Goal: Transaction & Acquisition: Purchase product/service

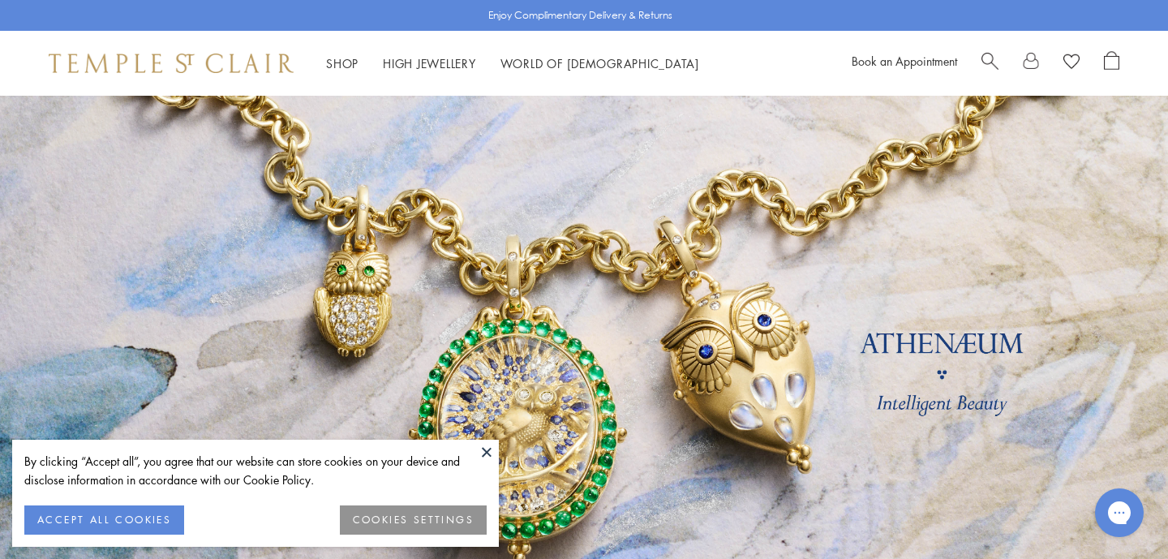
click at [122, 513] on button "ACCEPT ALL COOKIES" at bounding box center [104, 519] width 160 height 29
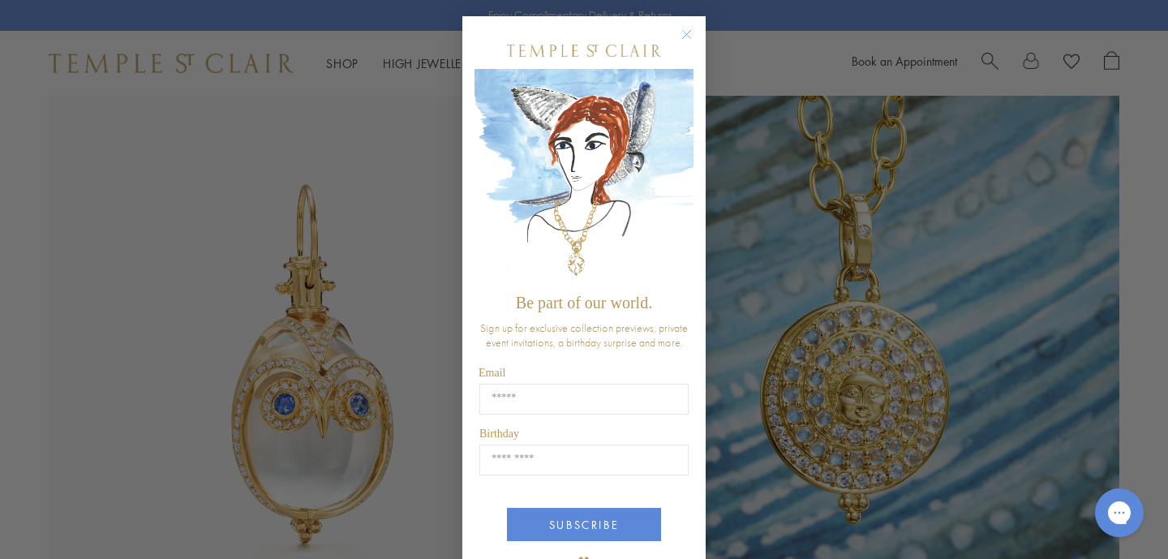
scroll to position [10, 0]
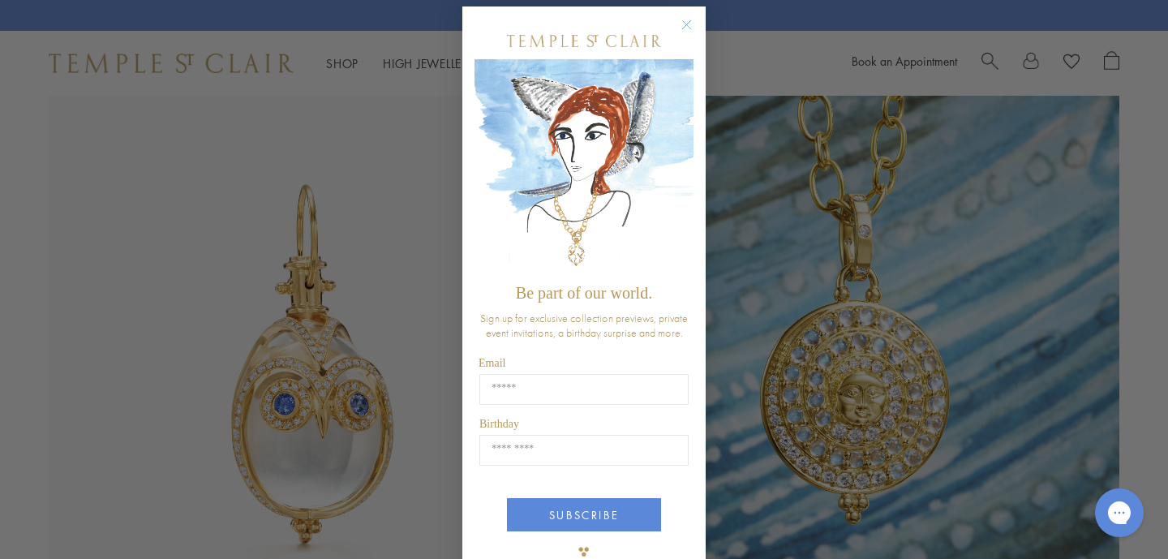
click at [689, 26] on circle "Close dialog" at bounding box center [686, 24] width 19 height 19
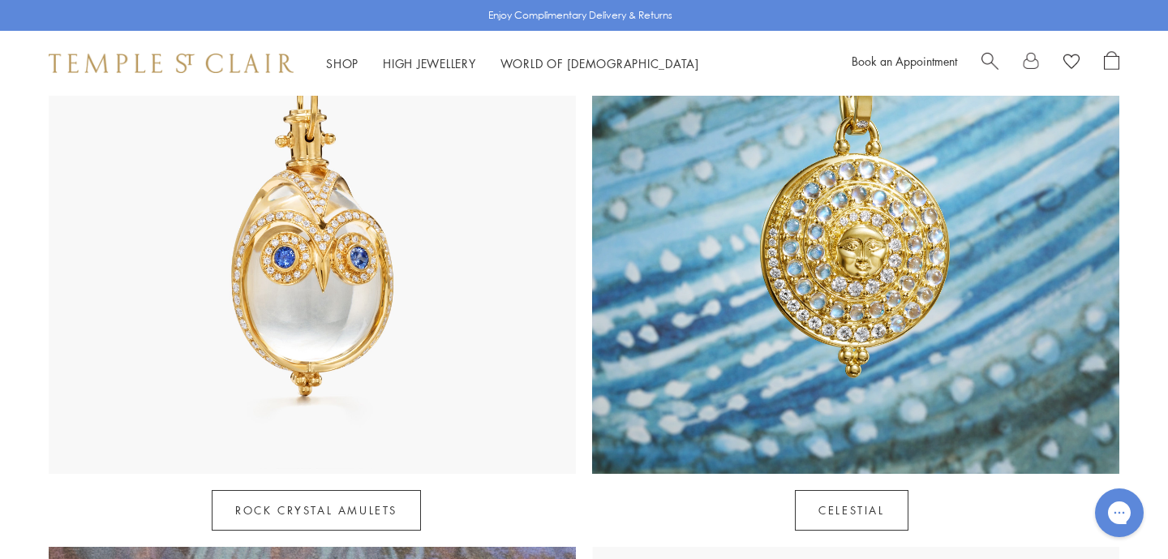
scroll to position [968, 0]
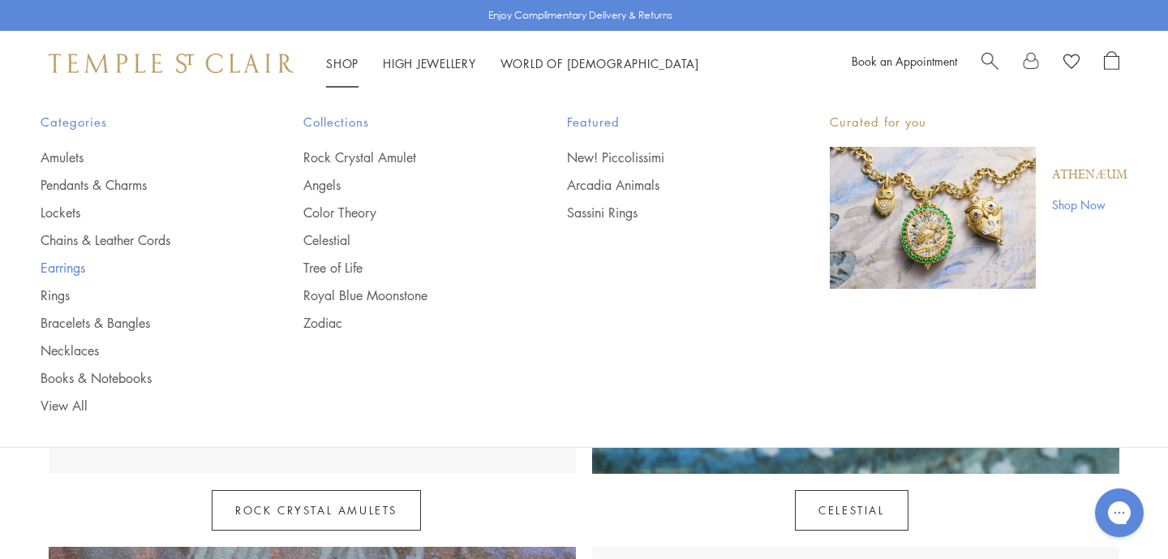
click at [63, 269] on link "Earrings" at bounding box center [140, 268] width 198 height 18
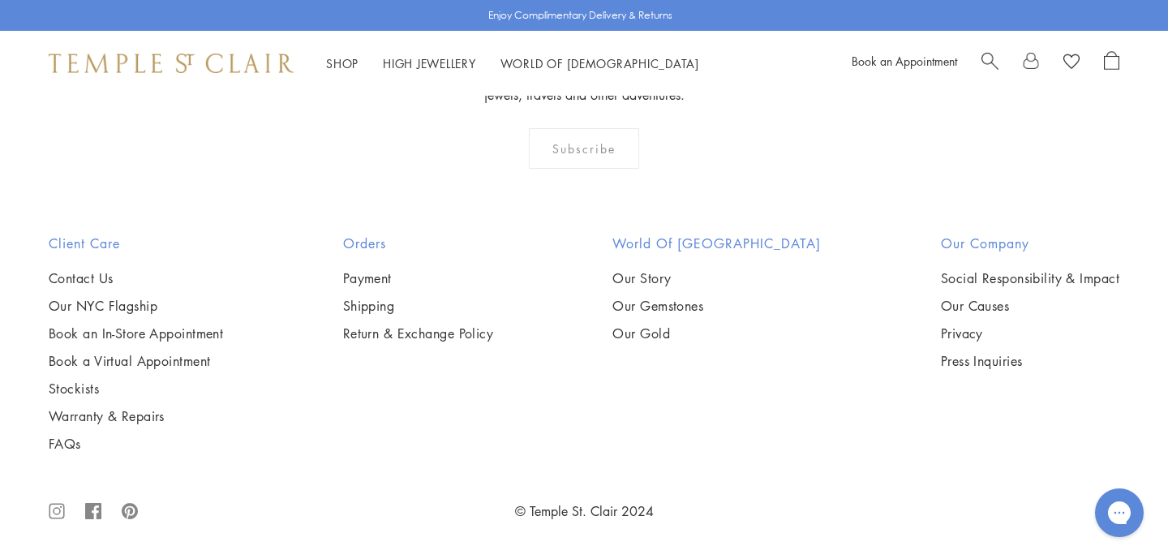
scroll to position [6521, 0]
click at [0, 0] on img at bounding box center [0, 0] width 0 height 0
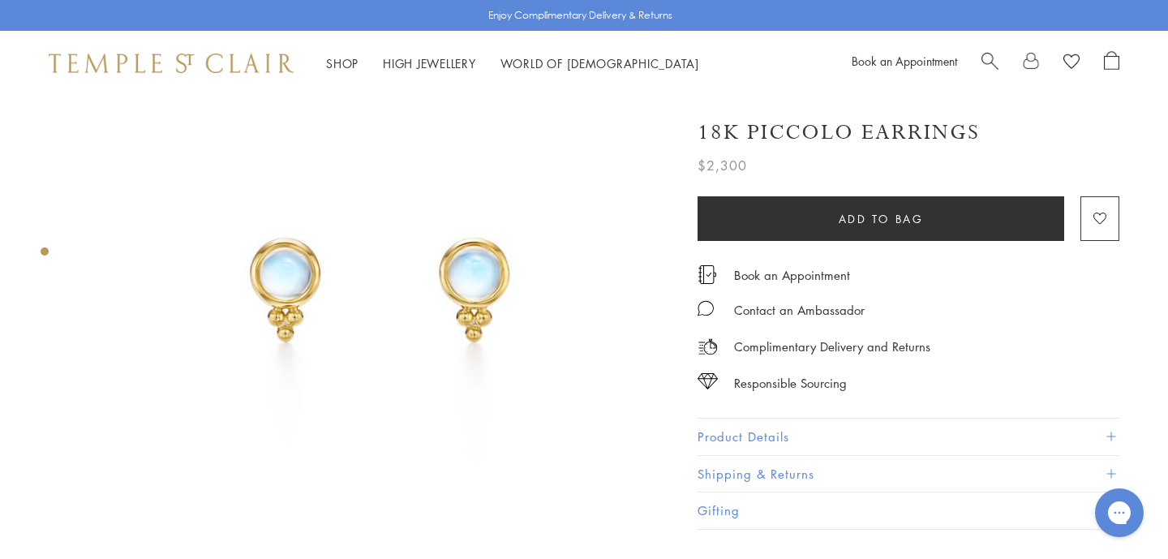
scroll to position [39, 0]
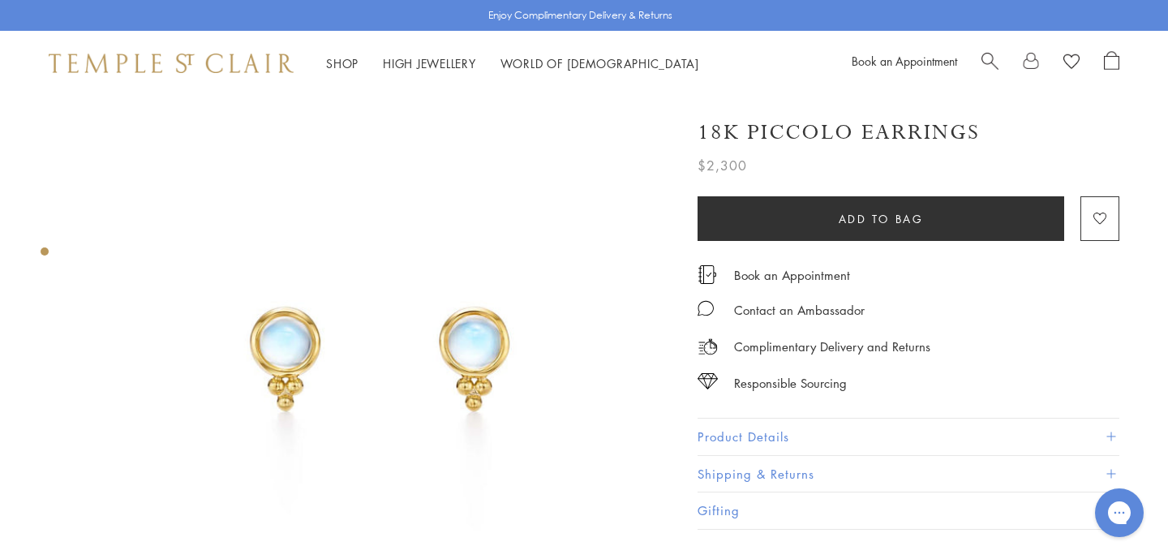
click at [707, 427] on button "Product Details" at bounding box center [908, 436] width 422 height 36
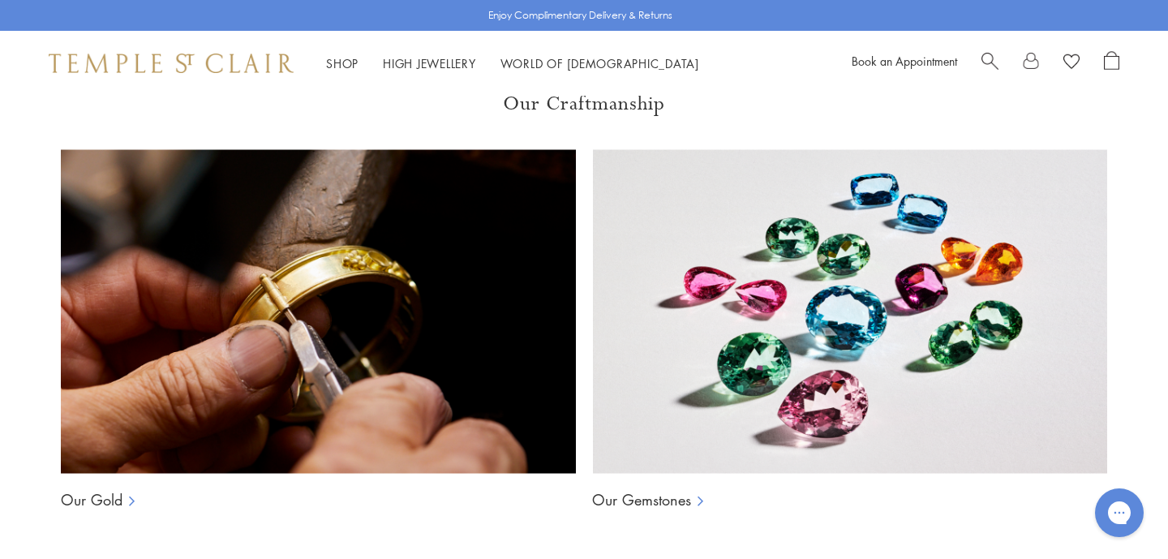
scroll to position [1195, 0]
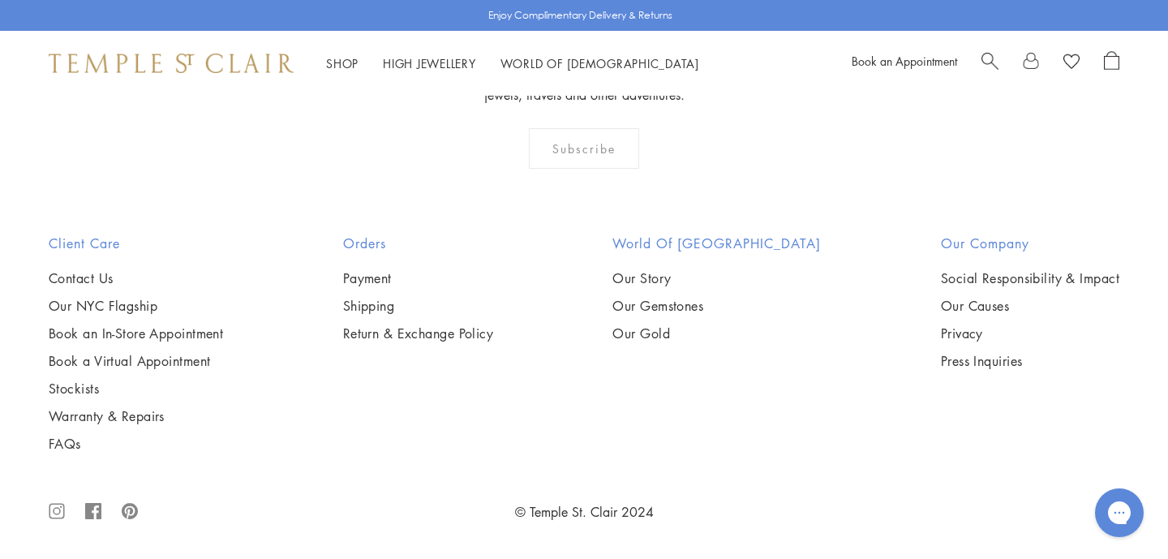
scroll to position [2857, 0]
click at [0, 0] on img at bounding box center [0, 0] width 0 height 0
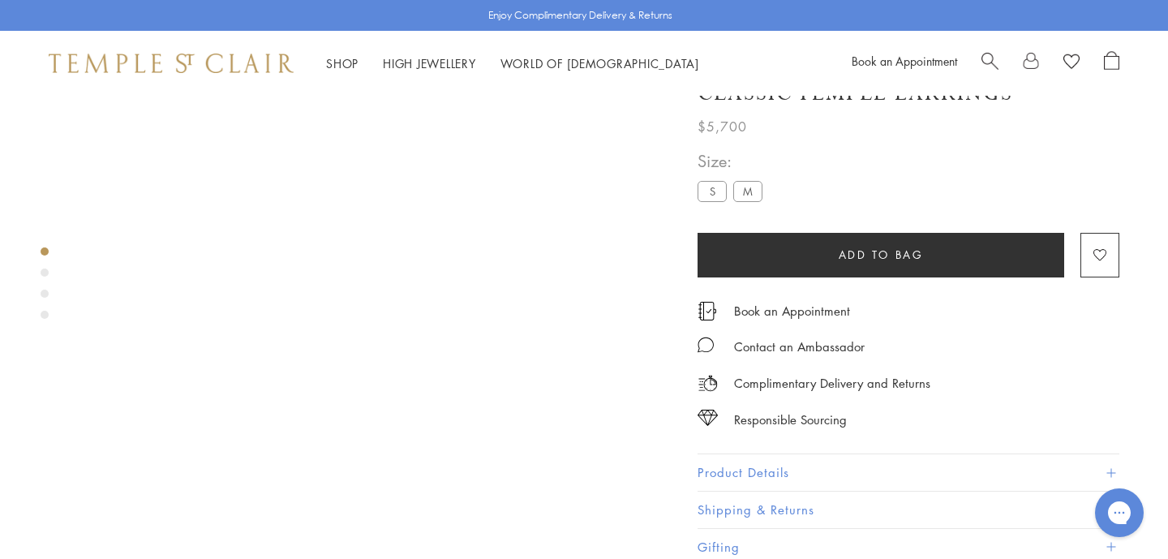
scroll to position [119, 0]
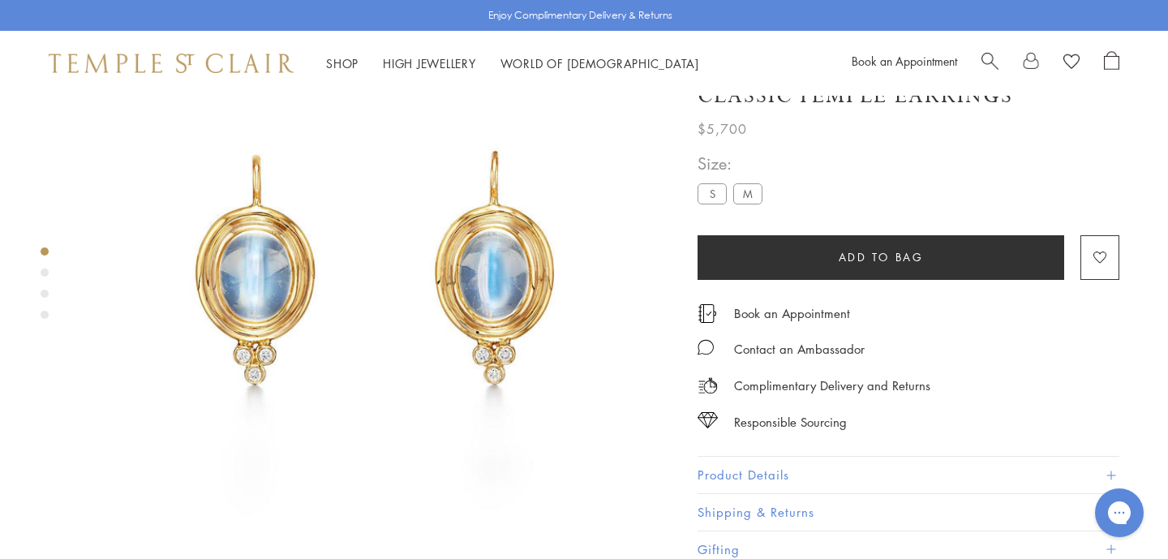
click at [45, 268] on div "Product gallery navigation" at bounding box center [45, 287] width 8 height 88
click at [43, 275] on div "Product gallery navigation" at bounding box center [45, 272] width 8 height 8
click at [45, 294] on div "Product gallery navigation" at bounding box center [45, 294] width 8 height 8
click at [45, 311] on div "Product gallery navigation" at bounding box center [45, 315] width 8 height 8
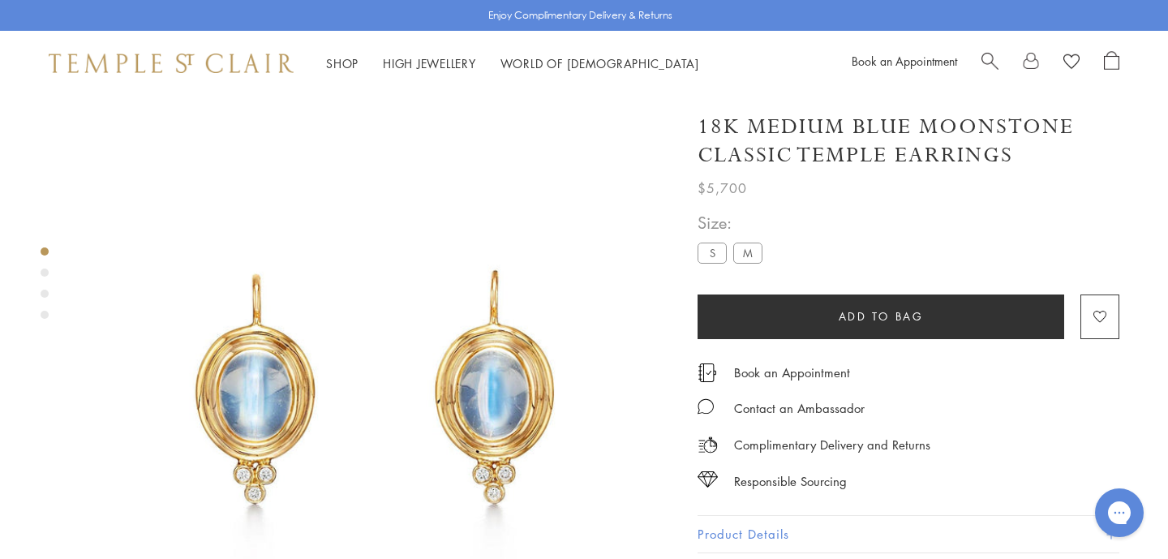
scroll to position [119, 0]
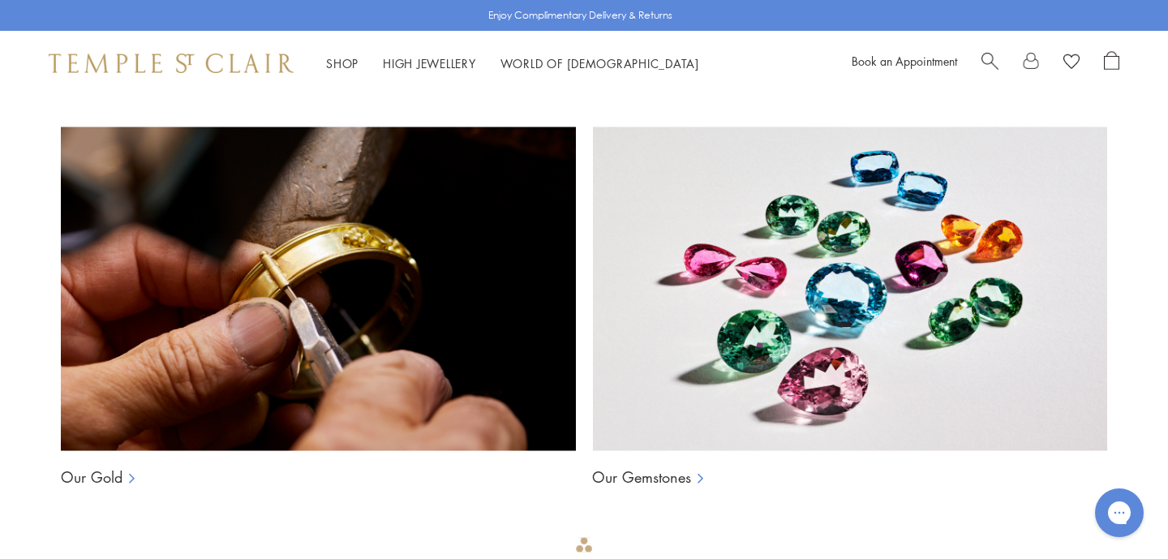
scroll to position [1125, 0]
